Goal: Obtain resource: Download file/media

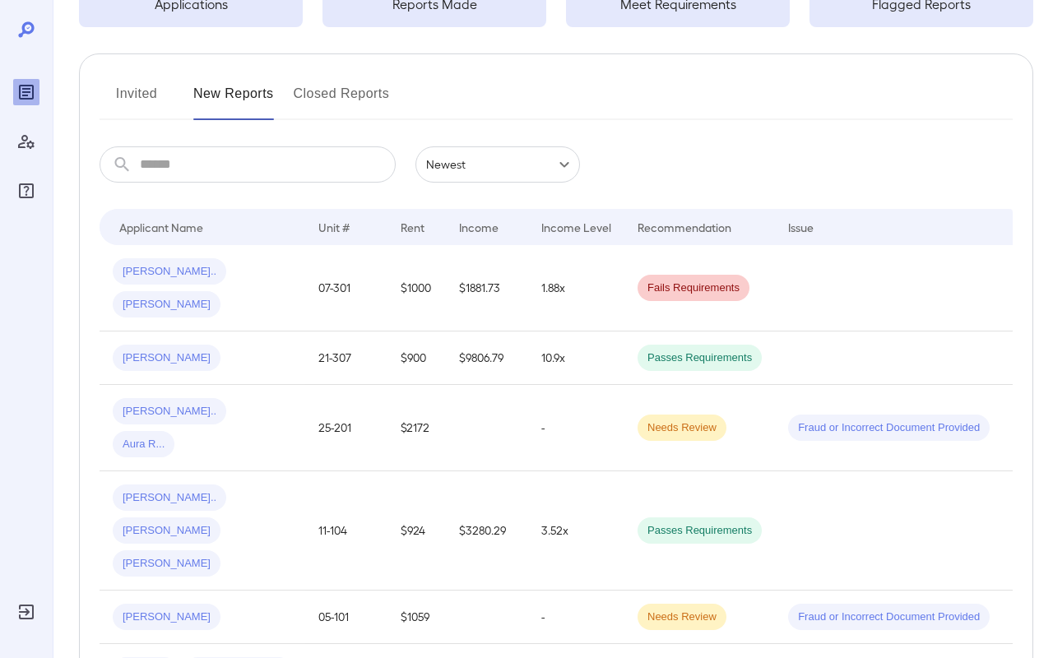
scroll to position [176, 0]
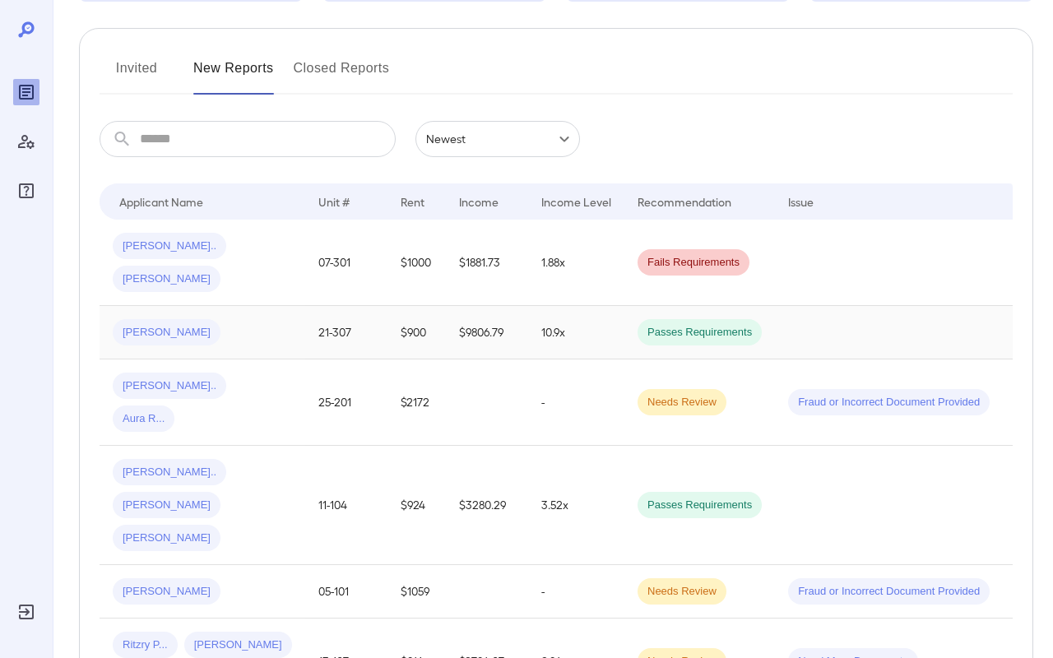
click at [587, 306] on td "10.9x" at bounding box center [576, 332] width 96 height 53
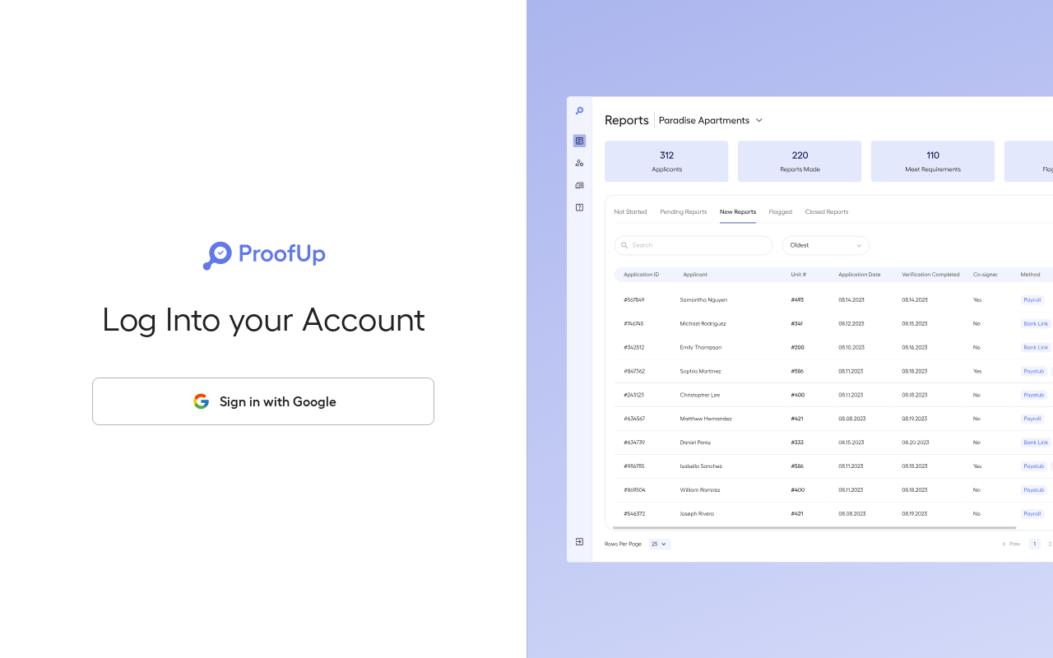
click at [213, 411] on button "Sign in with Google" at bounding box center [263, 402] width 342 height 48
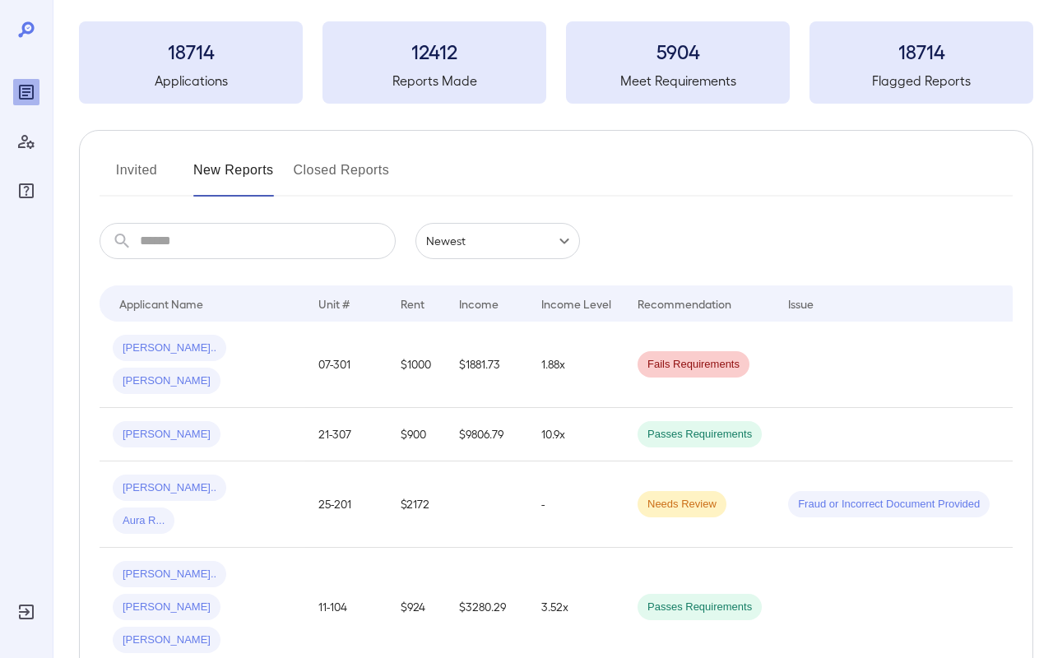
scroll to position [84, 0]
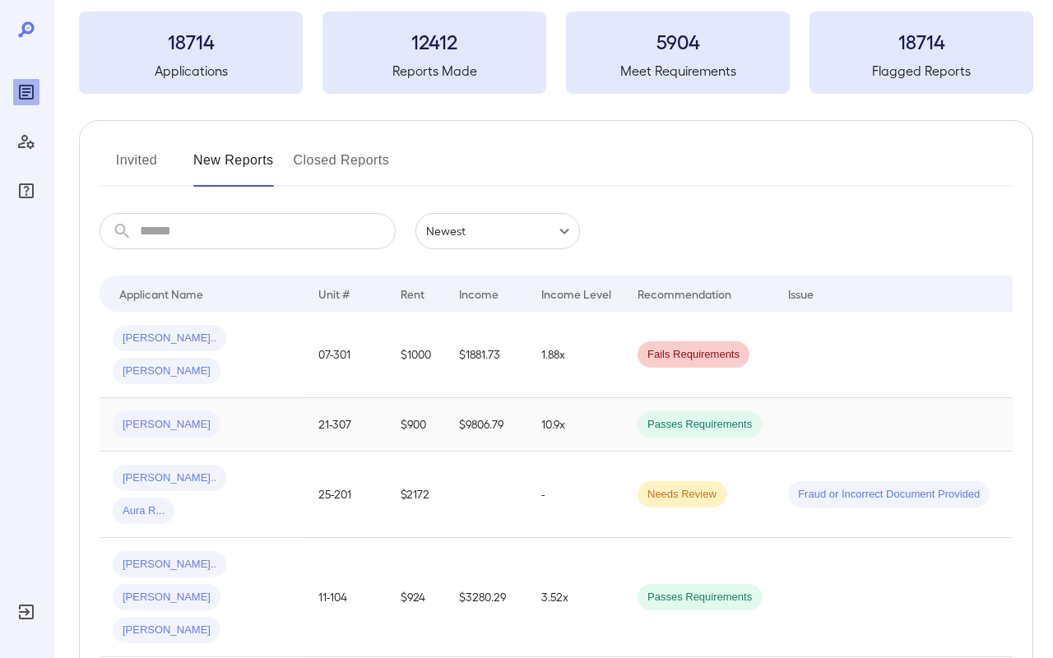
click at [260, 411] on div "Kelley M..." at bounding box center [202, 424] width 179 height 26
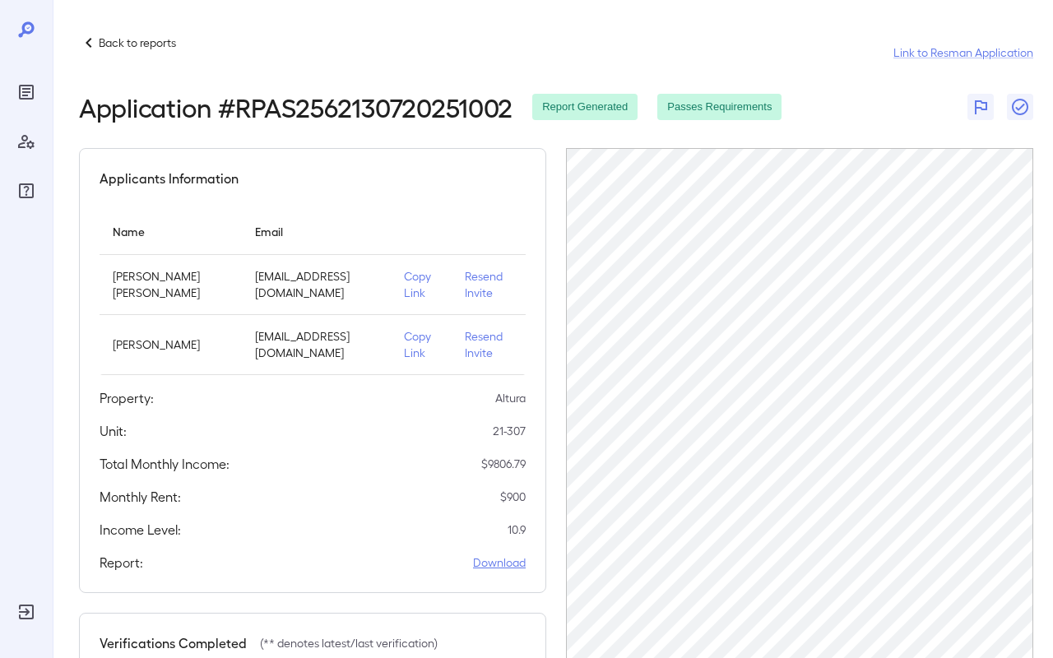
click at [499, 569] on link "Download" at bounding box center [499, 563] width 53 height 16
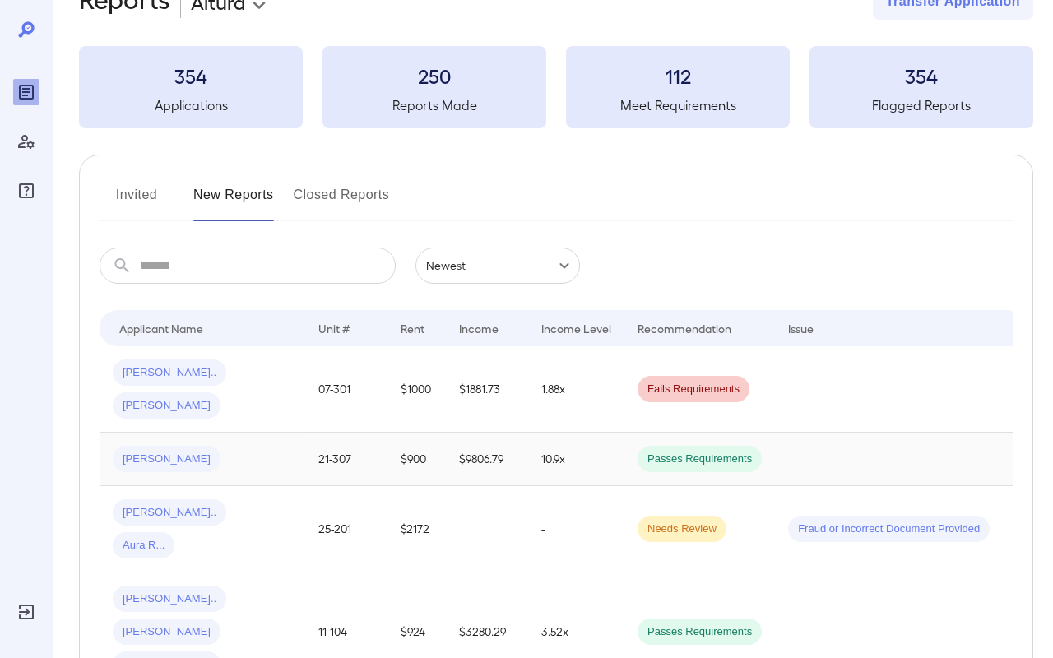
scroll to position [51, 0]
click at [279, 365] on div "Clelia L... Erika H..." at bounding box center [202, 387] width 179 height 59
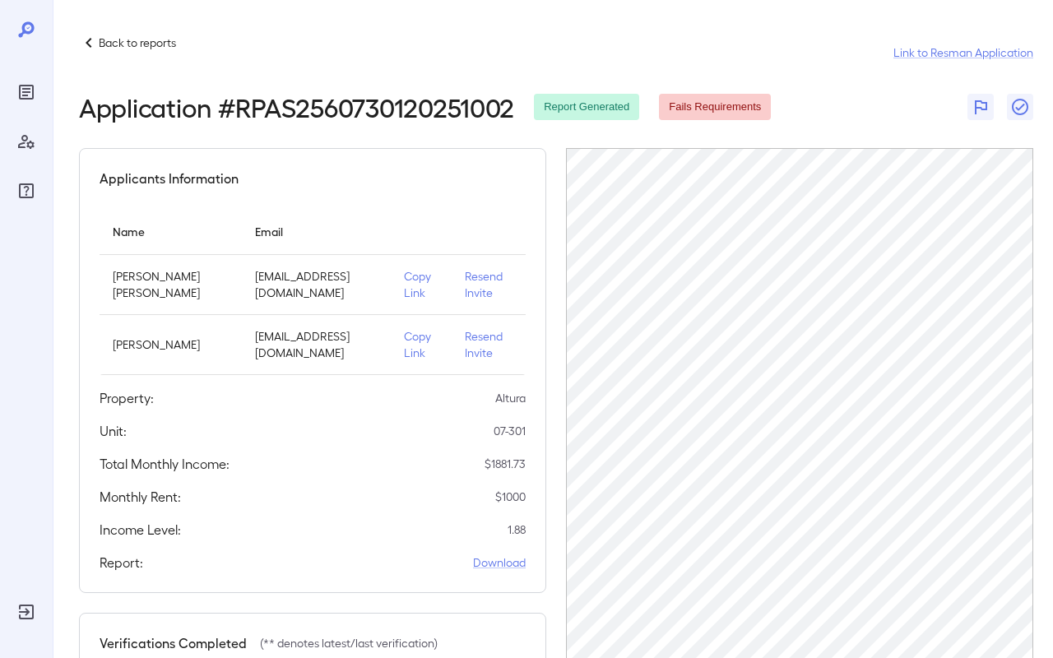
click at [404, 281] on p "Copy Link" at bounding box center [421, 284] width 35 height 33
